Goal: Information Seeking & Learning: Find contact information

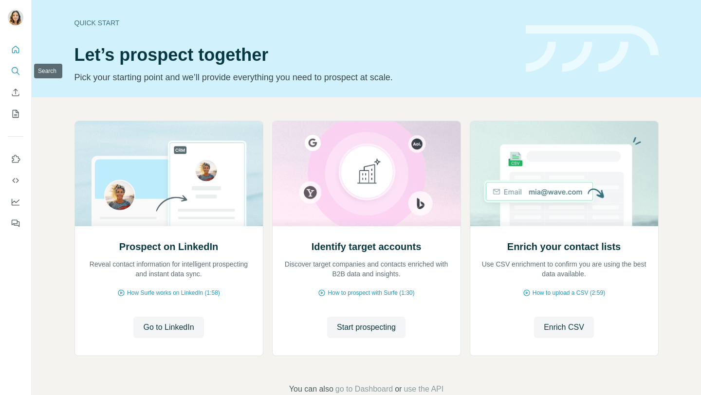
click at [17, 70] on icon "Search" at bounding box center [15, 70] width 6 height 6
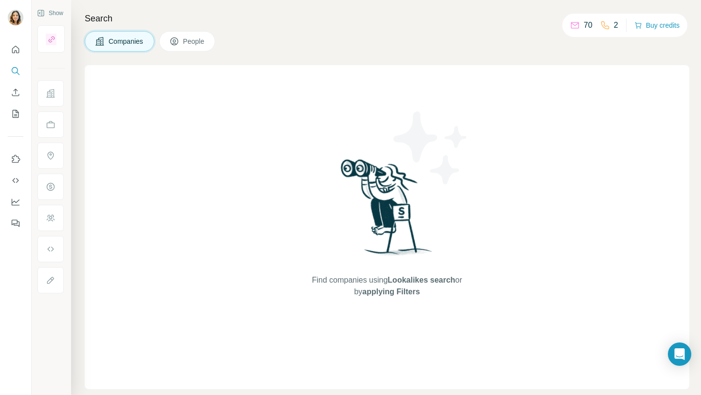
click at [188, 41] on span "People" at bounding box center [194, 42] width 22 height 10
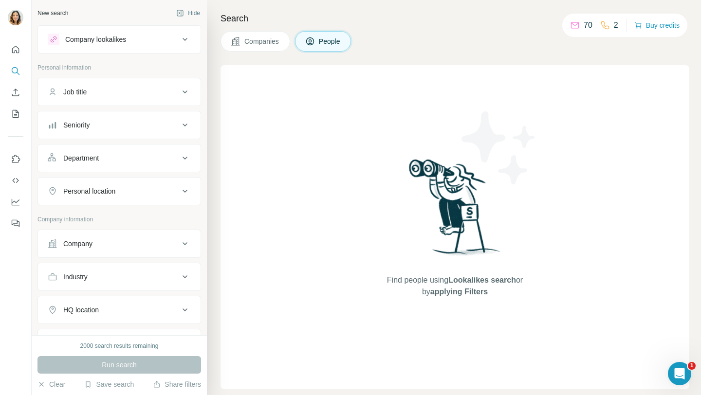
click at [341, 45] on span "People" at bounding box center [330, 42] width 22 height 10
click at [53, 382] on button "Clear" at bounding box center [51, 385] width 28 height 10
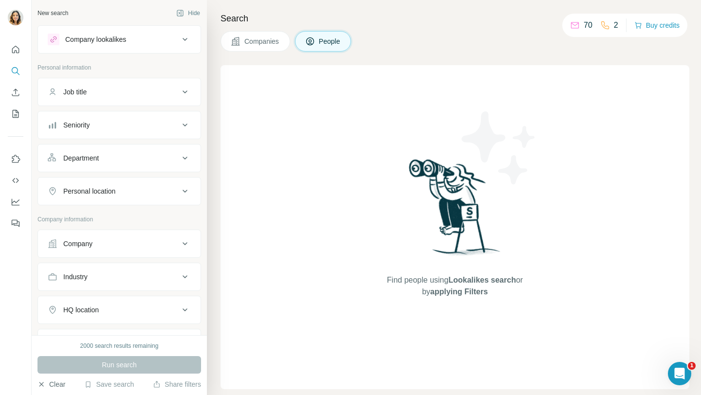
click at [53, 382] on button "Clear" at bounding box center [51, 385] width 28 height 10
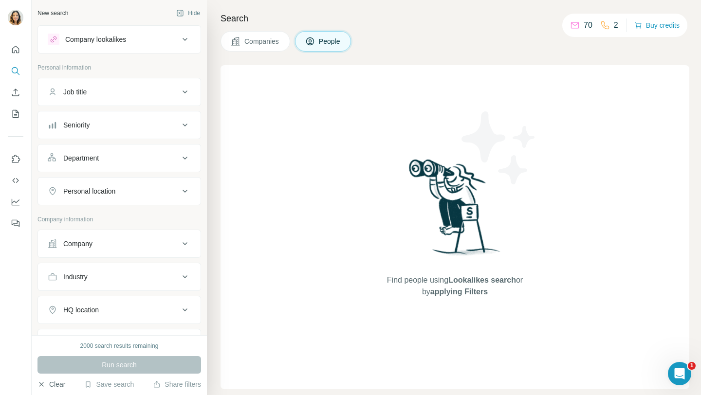
click at [52, 384] on button "Clear" at bounding box center [51, 385] width 28 height 10
click at [73, 368] on div "Run search" at bounding box center [119, 365] width 164 height 18
click at [119, 368] on div "Run search" at bounding box center [119, 365] width 164 height 18
click at [51, 383] on button "Clear" at bounding box center [51, 385] width 28 height 10
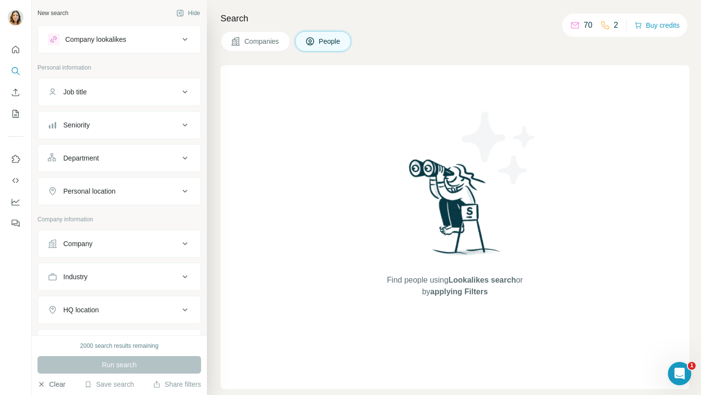
click at [51, 383] on button "Clear" at bounding box center [51, 385] width 28 height 10
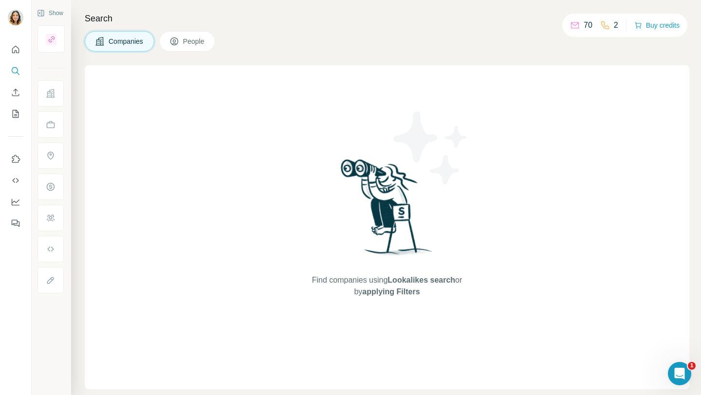
click at [187, 47] on button "People" at bounding box center [187, 41] width 56 height 20
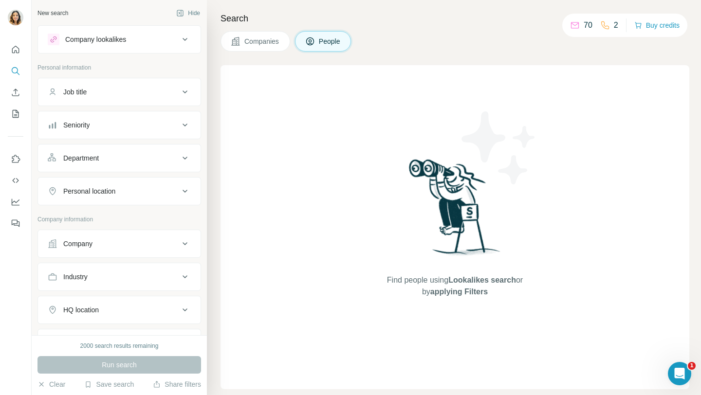
click at [187, 47] on div "New search Hide Company lookalikes Personal information Job title Seniority Dep…" at bounding box center [366, 197] width 669 height 395
click at [118, 44] on div "Company lookalikes" at bounding box center [113, 40] width 131 height 12
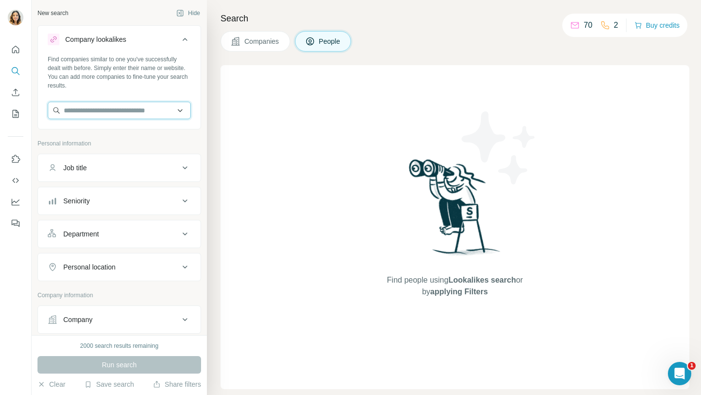
click at [108, 109] on input "text" at bounding box center [119, 111] width 143 height 18
paste input "*"
click at [108, 109] on input "text" at bounding box center [119, 111] width 143 height 18
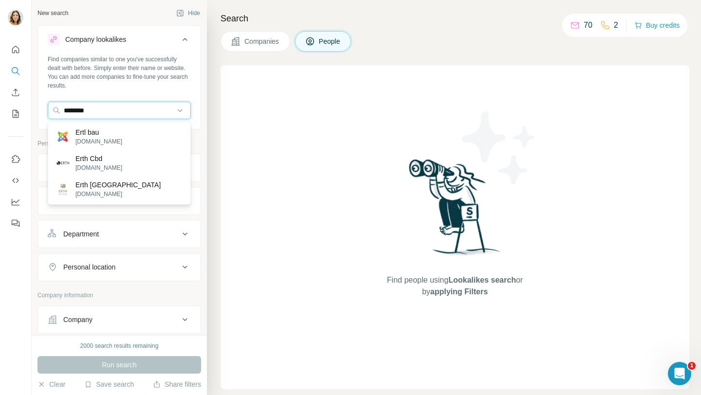
type input "********"
click at [120, 110] on input "********" at bounding box center [119, 111] width 143 height 18
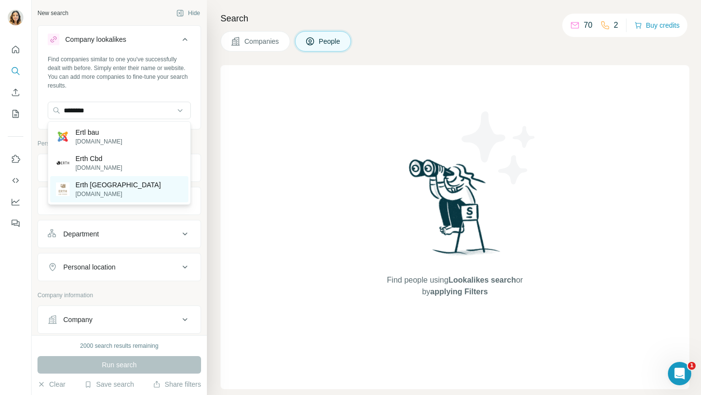
click at [108, 186] on p "Erth [GEOGRAPHIC_DATA]" at bounding box center [117, 185] width 85 height 10
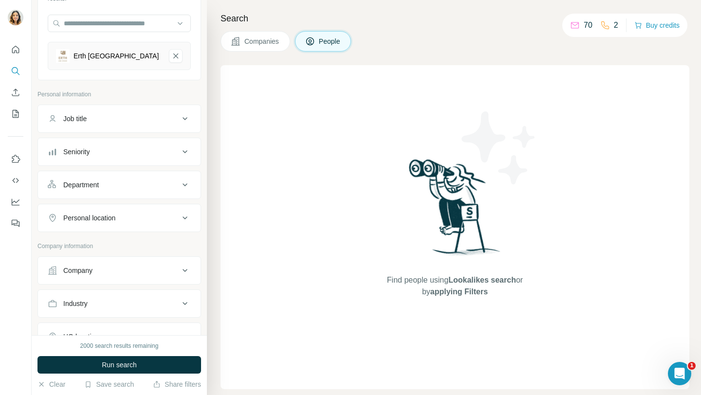
scroll to position [96, 0]
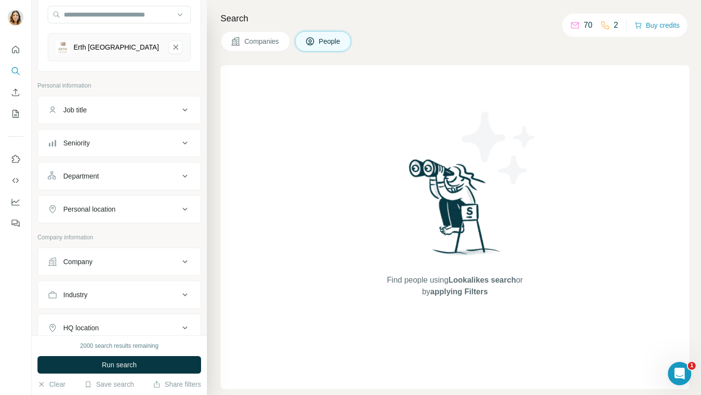
click at [176, 102] on button "Job title" at bounding box center [119, 109] width 163 height 23
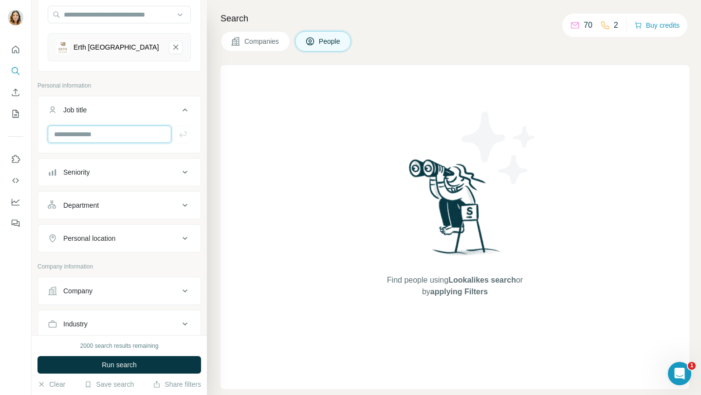
click at [110, 136] on input "text" at bounding box center [110, 135] width 124 height 18
type input "*"
type input "**********"
click at [90, 178] on button "Seniority" at bounding box center [119, 172] width 163 height 23
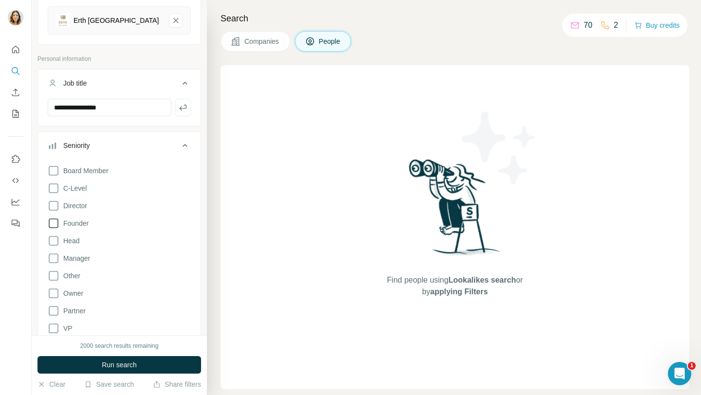
scroll to position [123, 0]
click at [55, 261] on icon at bounding box center [54, 258] width 12 height 12
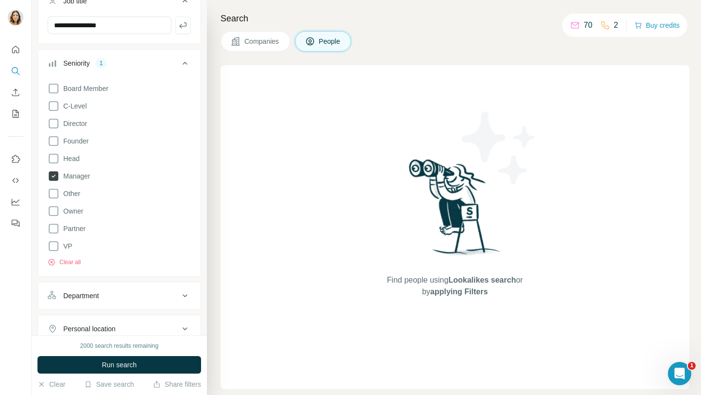
scroll to position [206, 0]
click at [54, 125] on icon at bounding box center [54, 123] width 12 height 12
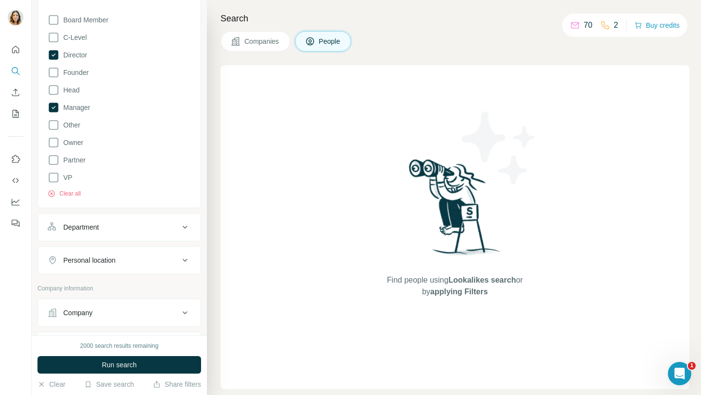
scroll to position [289, 0]
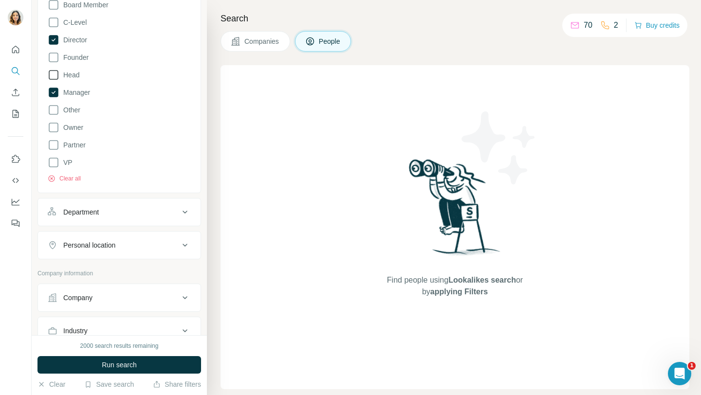
click at [52, 76] on icon at bounding box center [54, 75] width 12 height 12
click at [95, 208] on div "Department" at bounding box center [81, 212] width 36 height 10
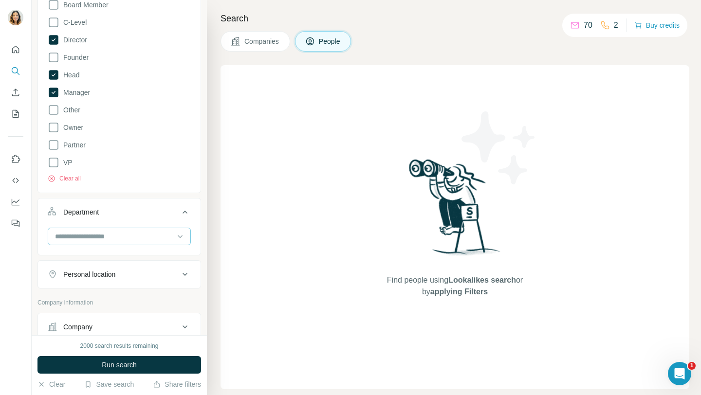
click at [89, 236] on input at bounding box center [114, 236] width 120 height 11
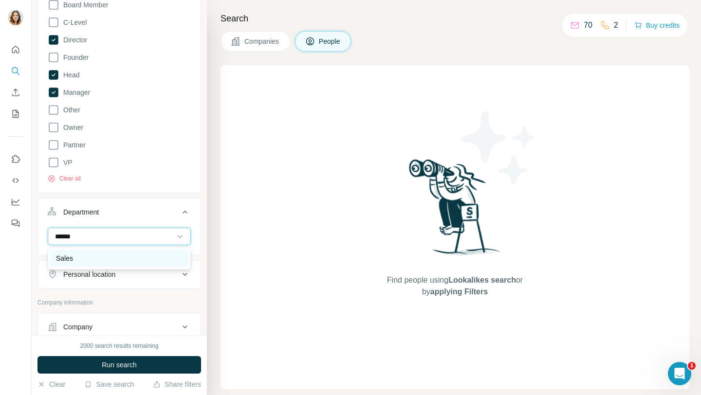
type input "*****"
click at [87, 256] on div "Sales" at bounding box center [119, 259] width 127 height 10
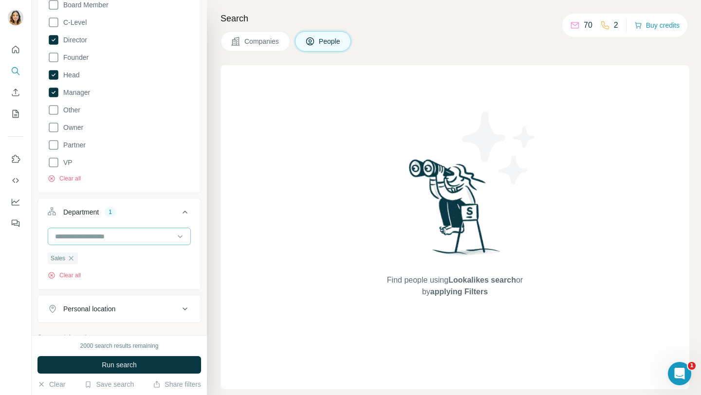
click at [84, 232] on input at bounding box center [114, 236] width 120 height 11
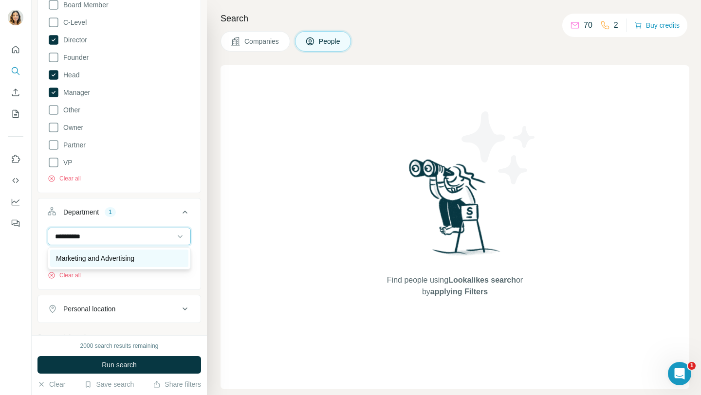
type input "*********"
click at [77, 261] on p "Marketing and Advertising" at bounding box center [95, 259] width 78 height 10
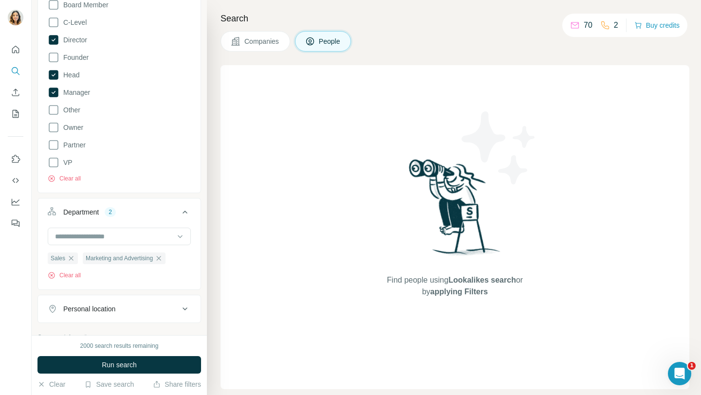
scroll to position [312, 0]
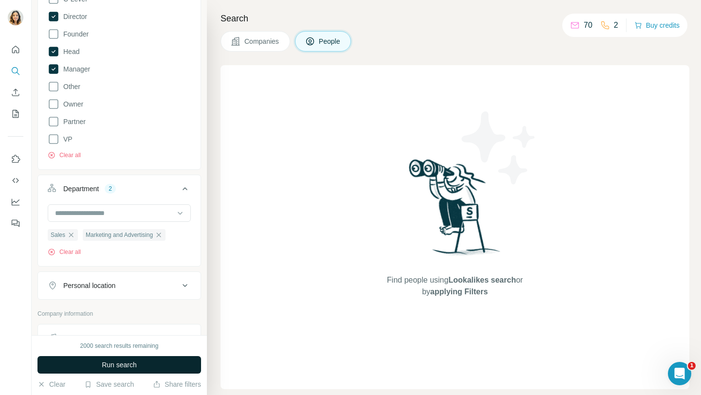
click at [85, 370] on button "Run search" at bounding box center [119, 365] width 164 height 18
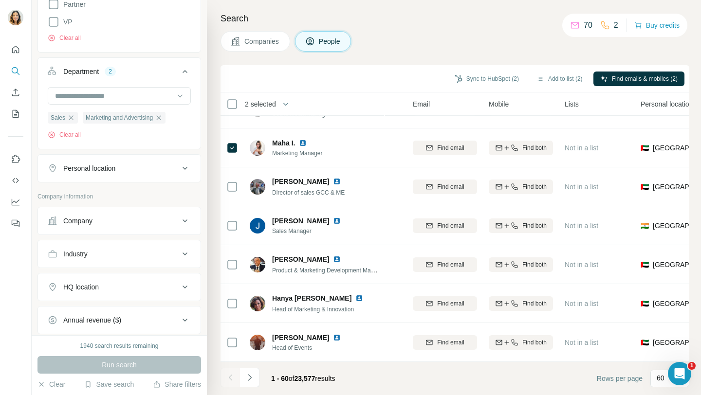
scroll to position [443, 0]
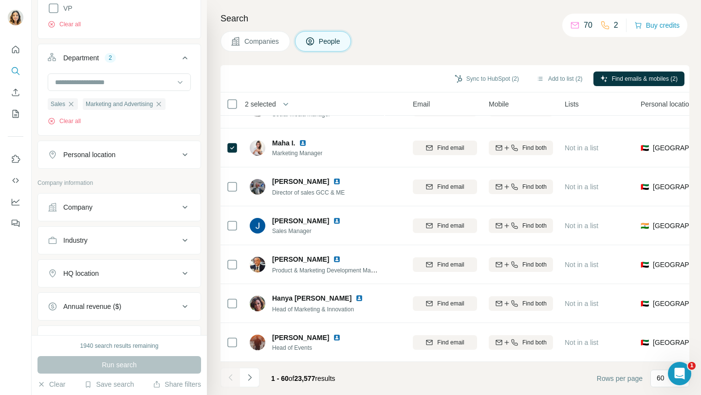
click at [129, 205] on div "Company" at bounding box center [113, 207] width 131 height 10
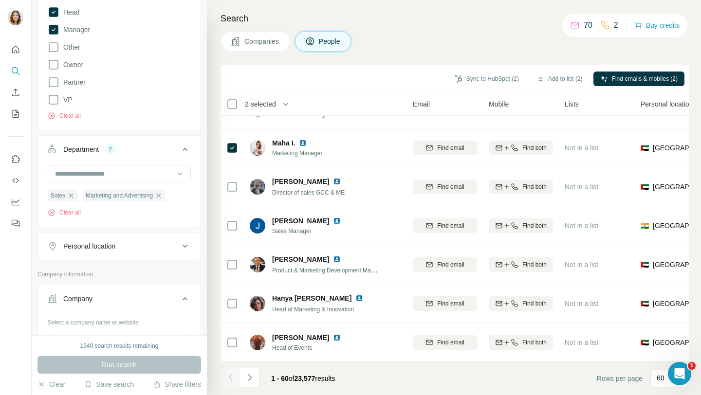
scroll to position [358, 0]
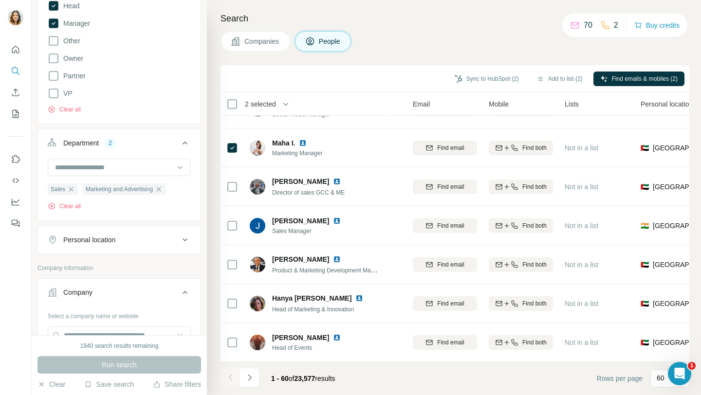
click at [186, 240] on icon at bounding box center [185, 240] width 12 height 12
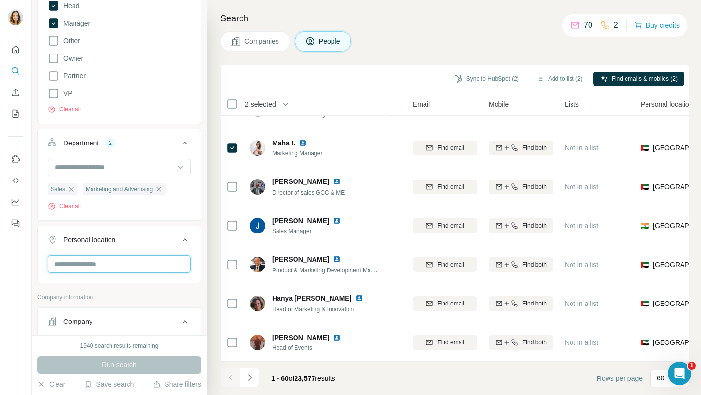
click at [120, 263] on input "text" at bounding box center [119, 265] width 143 height 18
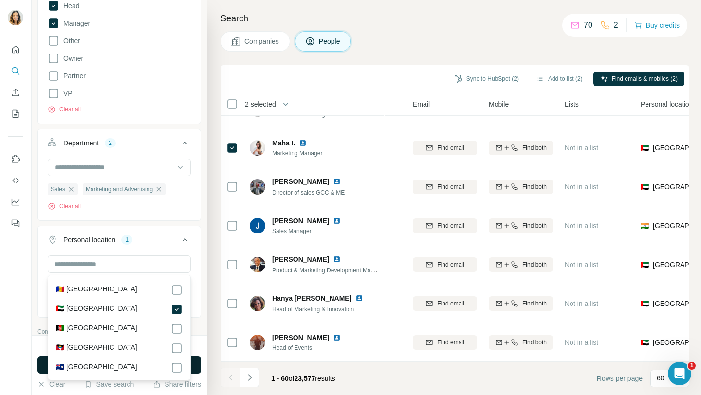
click at [198, 362] on button "Run search" at bounding box center [119, 365] width 164 height 18
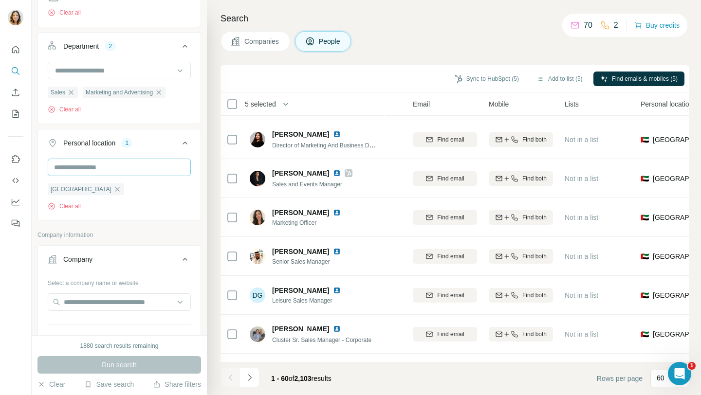
scroll to position [539, 0]
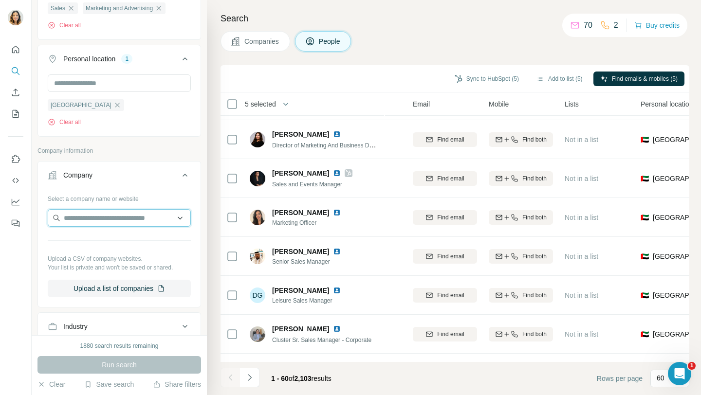
click at [95, 215] on input "text" at bounding box center [119, 218] width 143 height 18
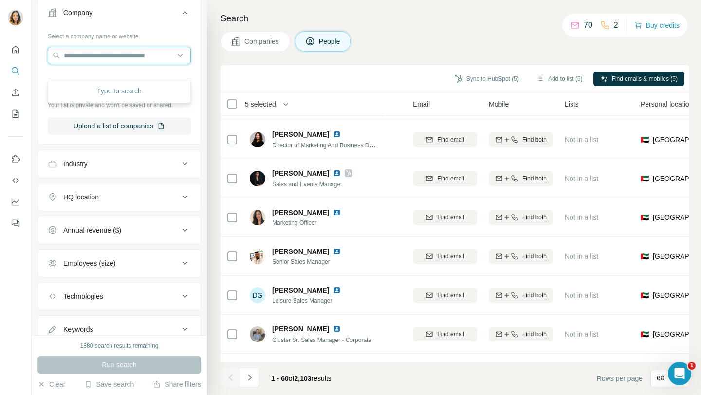
scroll to position [682, 0]
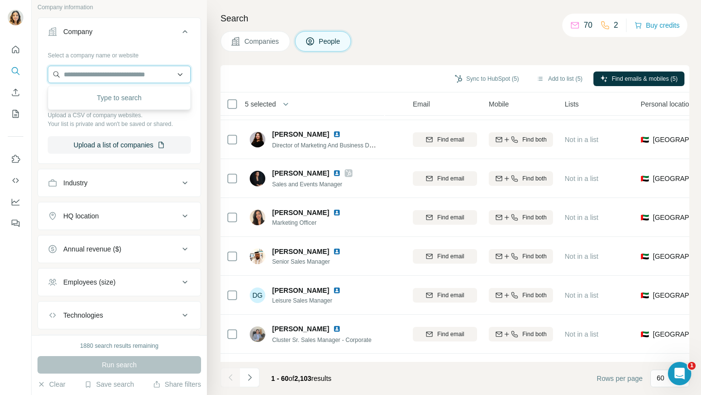
click at [128, 75] on input "text" at bounding box center [119, 75] width 143 height 18
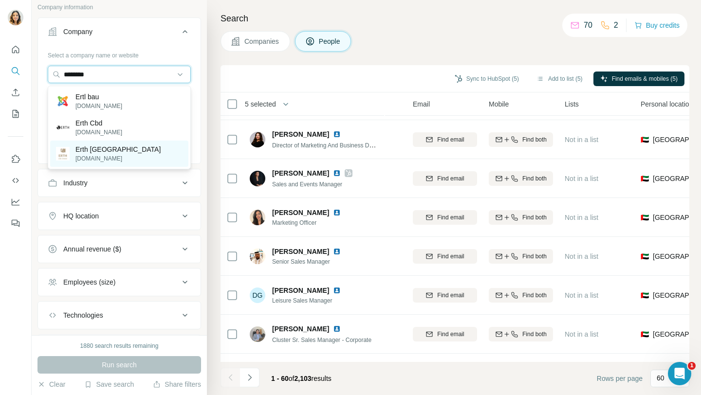
type input "********"
click at [109, 153] on p "Erth [GEOGRAPHIC_DATA]" at bounding box center [117, 150] width 85 height 10
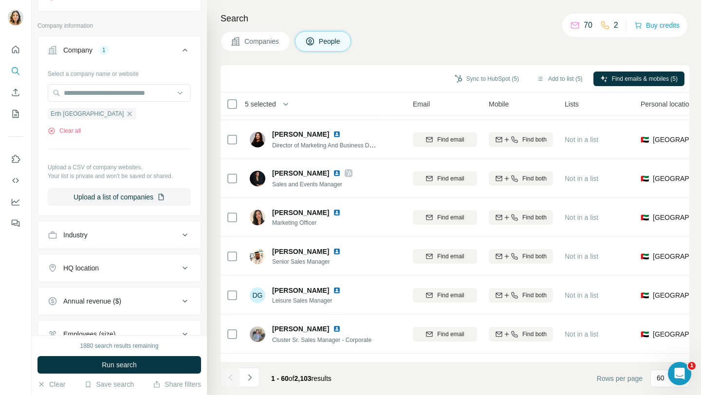
scroll to position [701, 0]
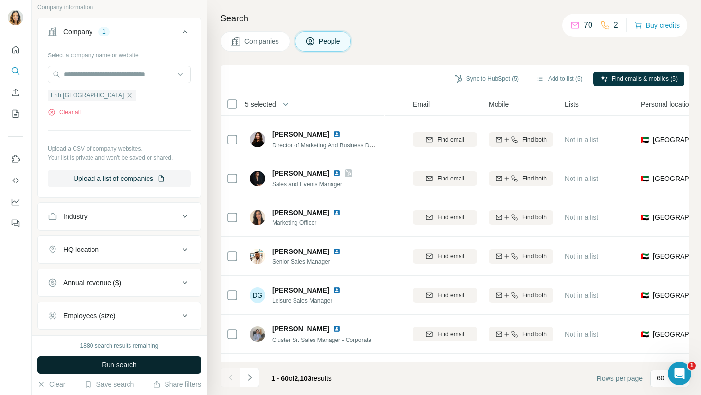
click at [100, 367] on button "Run search" at bounding box center [119, 365] width 164 height 18
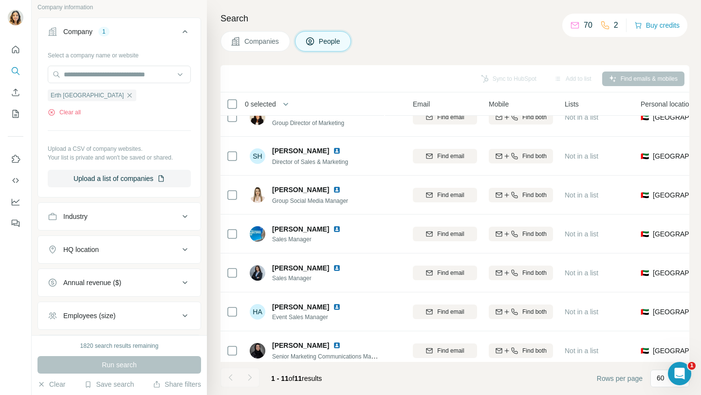
scroll to position [0, 86]
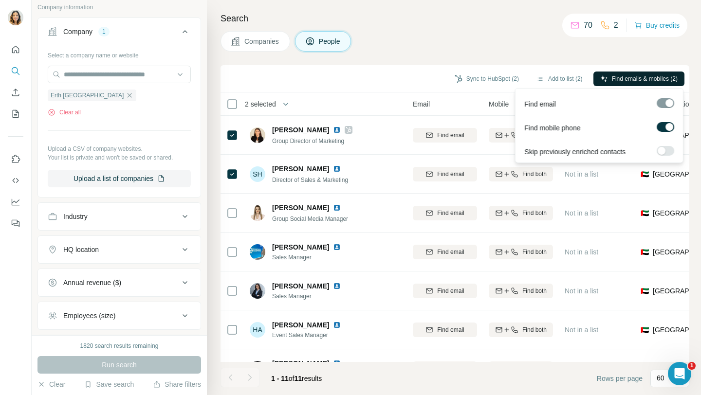
click at [651, 79] on span "Find emails & mobiles (2)" at bounding box center [645, 78] width 66 height 9
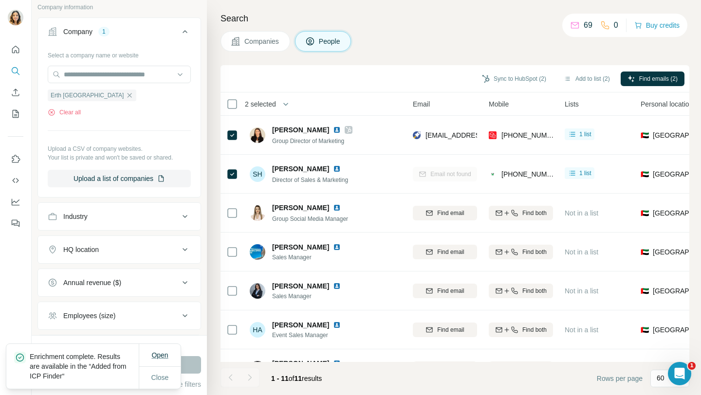
click at [165, 355] on span "Open" at bounding box center [159, 355] width 17 height 8
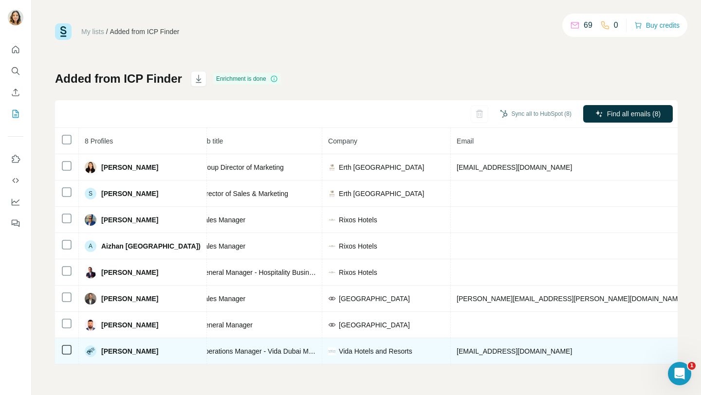
scroll to position [0, 119]
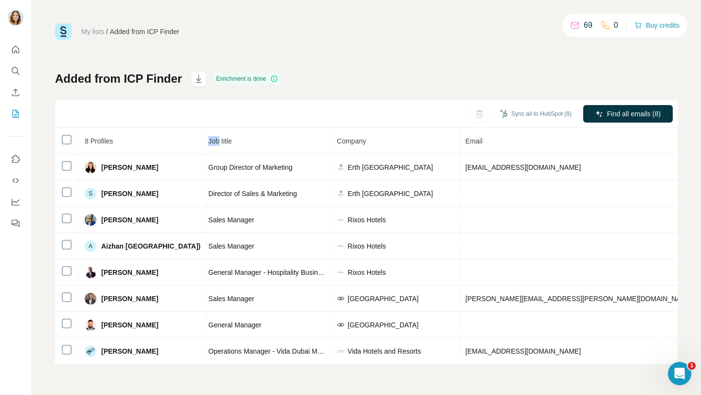
drag, startPoint x: 163, startPoint y: 138, endPoint x: 176, endPoint y: 139, distance: 13.2
click at [176, 139] on tr "8 Profiles Status LinkedIn Job title Company Email Mobile Company website Landl…" at bounding box center [448, 141] width 1024 height 26
drag, startPoint x: 164, startPoint y: 129, endPoint x: 186, endPoint y: 129, distance: 22.9
click at [186, 129] on tr "8 Profiles Status LinkedIn Job title Company Email Mobile Company website Landl…" at bounding box center [448, 141] width 1024 height 26
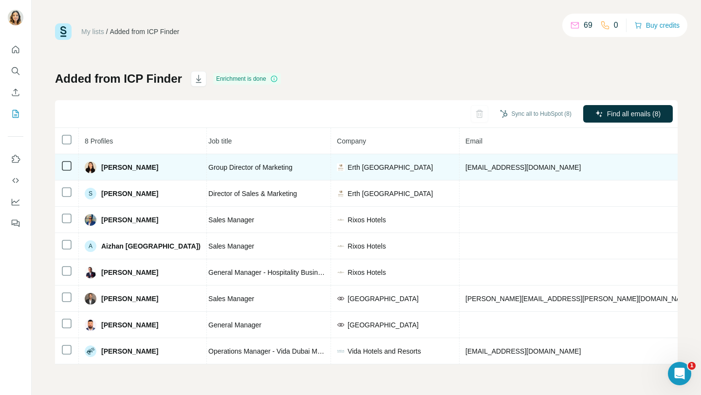
click at [131, 166] on span "[PERSON_NAME]" at bounding box center [129, 168] width 57 height 10
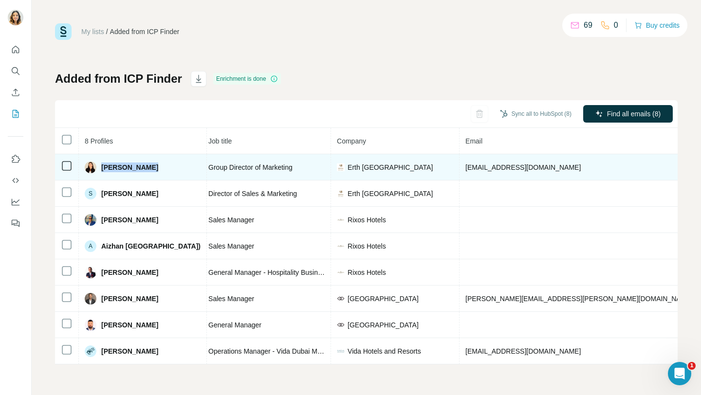
click at [131, 166] on span "[PERSON_NAME]" at bounding box center [129, 168] width 57 height 10
drag, startPoint x: 163, startPoint y: 168, endPoint x: 149, endPoint y: 169, distance: 13.7
click at [149, 169] on span "[PERSON_NAME]" at bounding box center [129, 168] width 57 height 10
click at [133, 167] on span "[PERSON_NAME]" at bounding box center [129, 168] width 57 height 10
drag, startPoint x: 496, startPoint y: 167, endPoint x: 411, endPoint y: 170, distance: 85.2
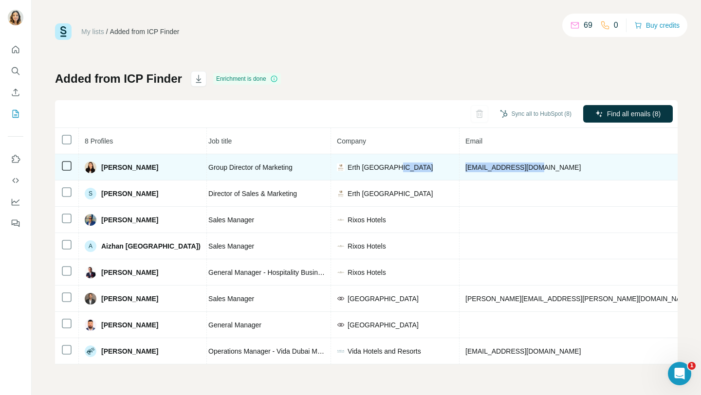
click at [411, 170] on tr "[PERSON_NAME] Found LinkedIn Group Director of Marketing [PERSON_NAME][GEOGRAPH…" at bounding box center [448, 167] width 1024 height 26
copy tr "[EMAIL_ADDRESS][DOMAIN_NAME]"
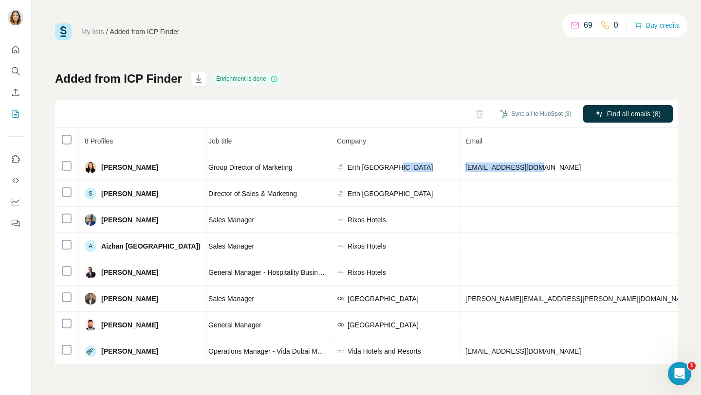
copy tr "[EMAIL_ADDRESS][DOMAIN_NAME]"
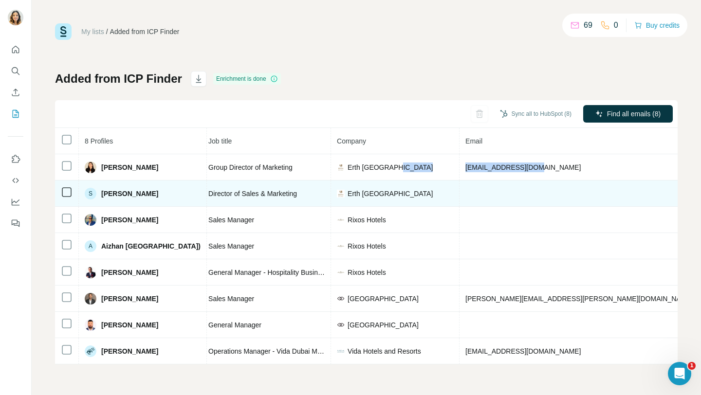
copy tr "[EMAIL_ADDRESS][DOMAIN_NAME]"
